Goal: Check status: Check status

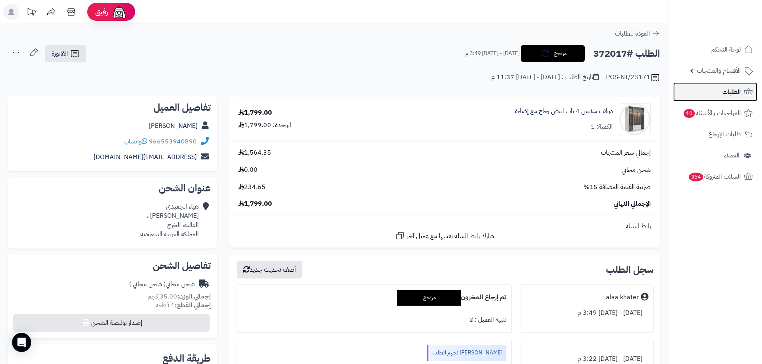
click at [718, 96] on link "الطلبات" at bounding box center [715, 91] width 84 height 19
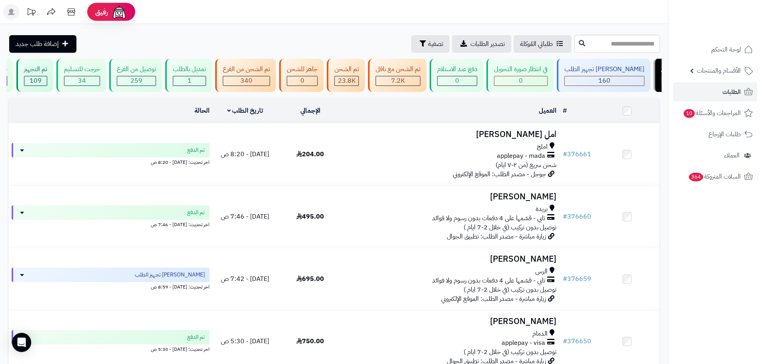
scroll to position [0, 0]
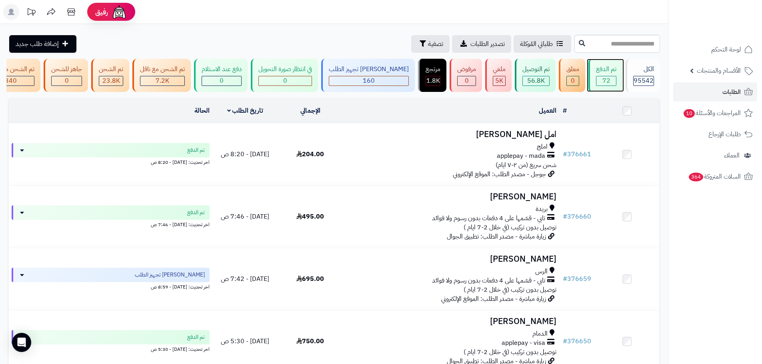
click at [598, 82] on div "72" at bounding box center [606, 80] width 20 height 9
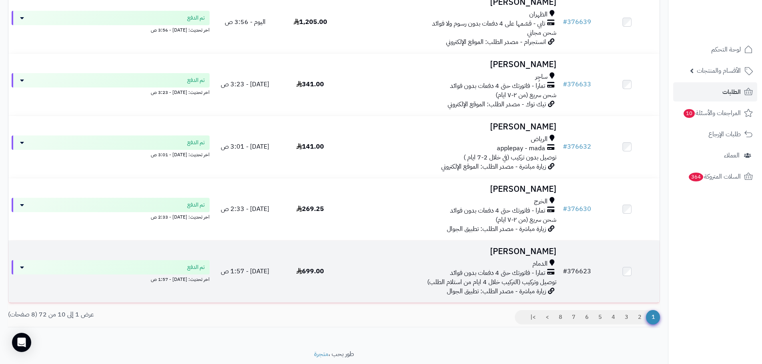
scroll to position [475, 0]
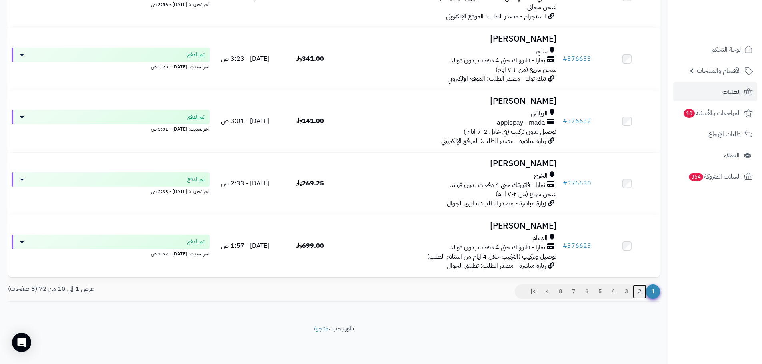
click at [639, 289] on link "2" at bounding box center [640, 292] width 14 height 14
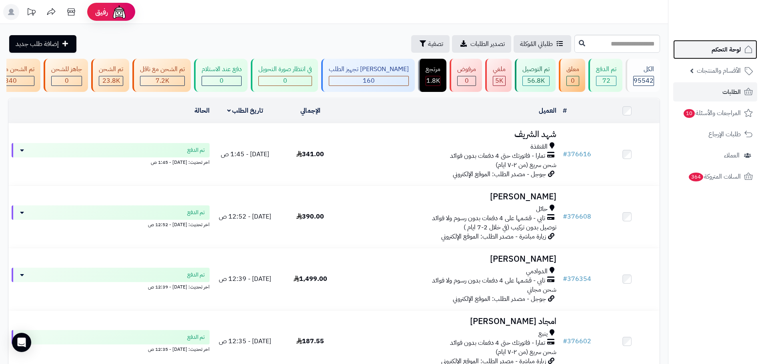
click at [731, 55] on link "لوحة التحكم" at bounding box center [715, 49] width 84 height 19
